Goal: Information Seeking & Learning: Learn about a topic

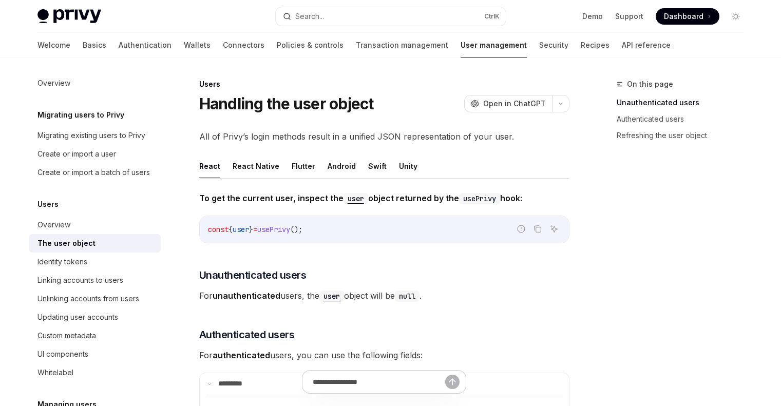
click at [103, 118] on h5 "Migrating users to Privy" at bounding box center [80, 115] width 87 height 12
click at [83, 45] on link "Basics" at bounding box center [95, 45] width 24 height 25
type textarea "*"
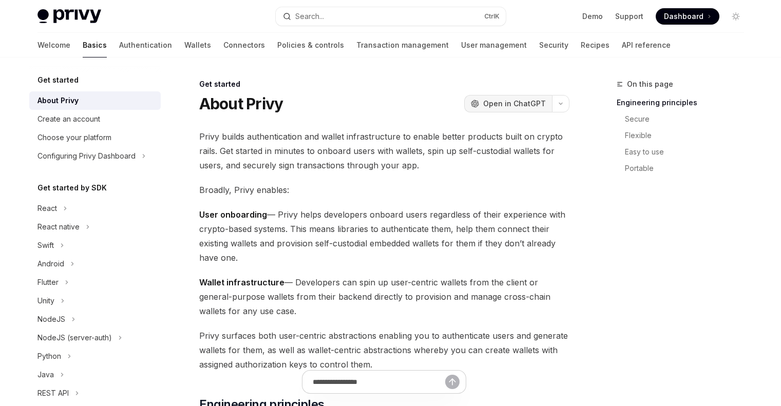
click at [533, 99] on span "Open in ChatGPT" at bounding box center [514, 104] width 63 height 10
